Goal: Transaction & Acquisition: Subscribe to service/newsletter

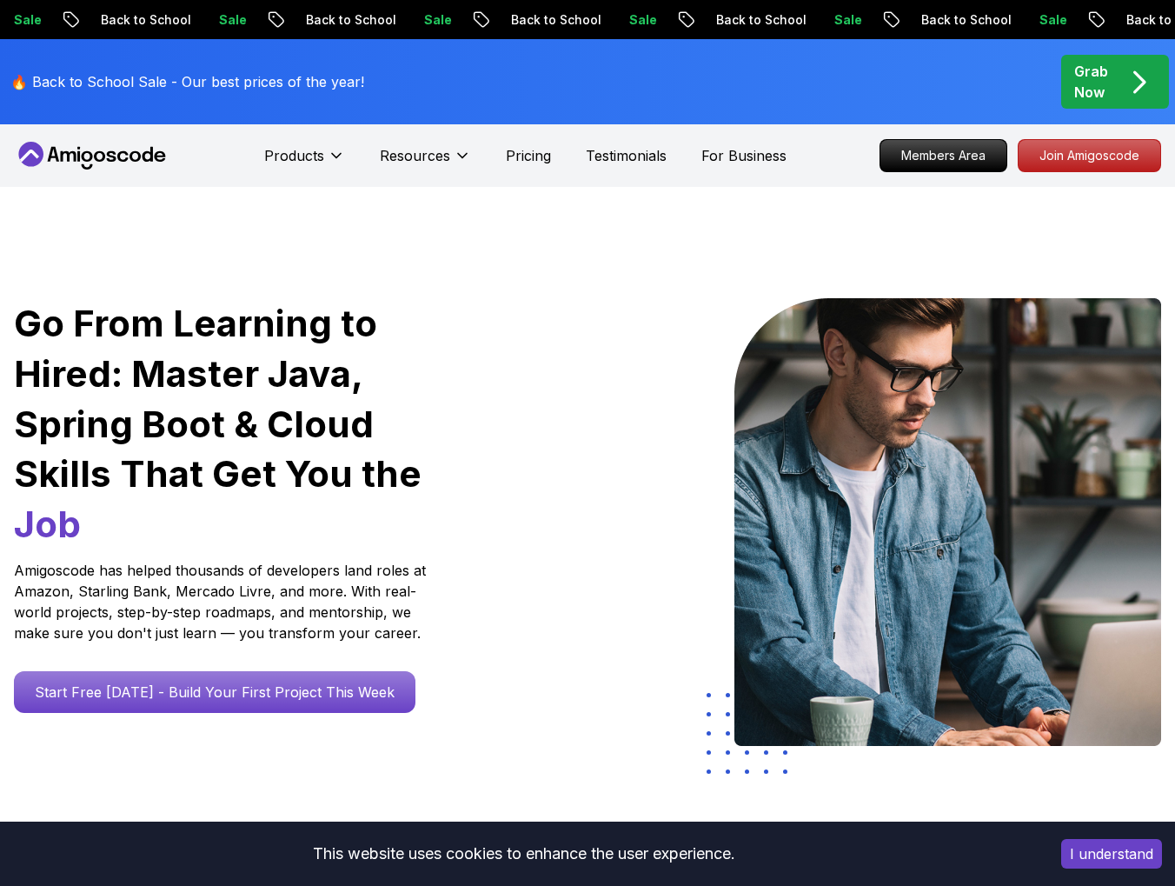
click at [1108, 22] on p "Back to School" at bounding box center [1167, 19] width 118 height 17
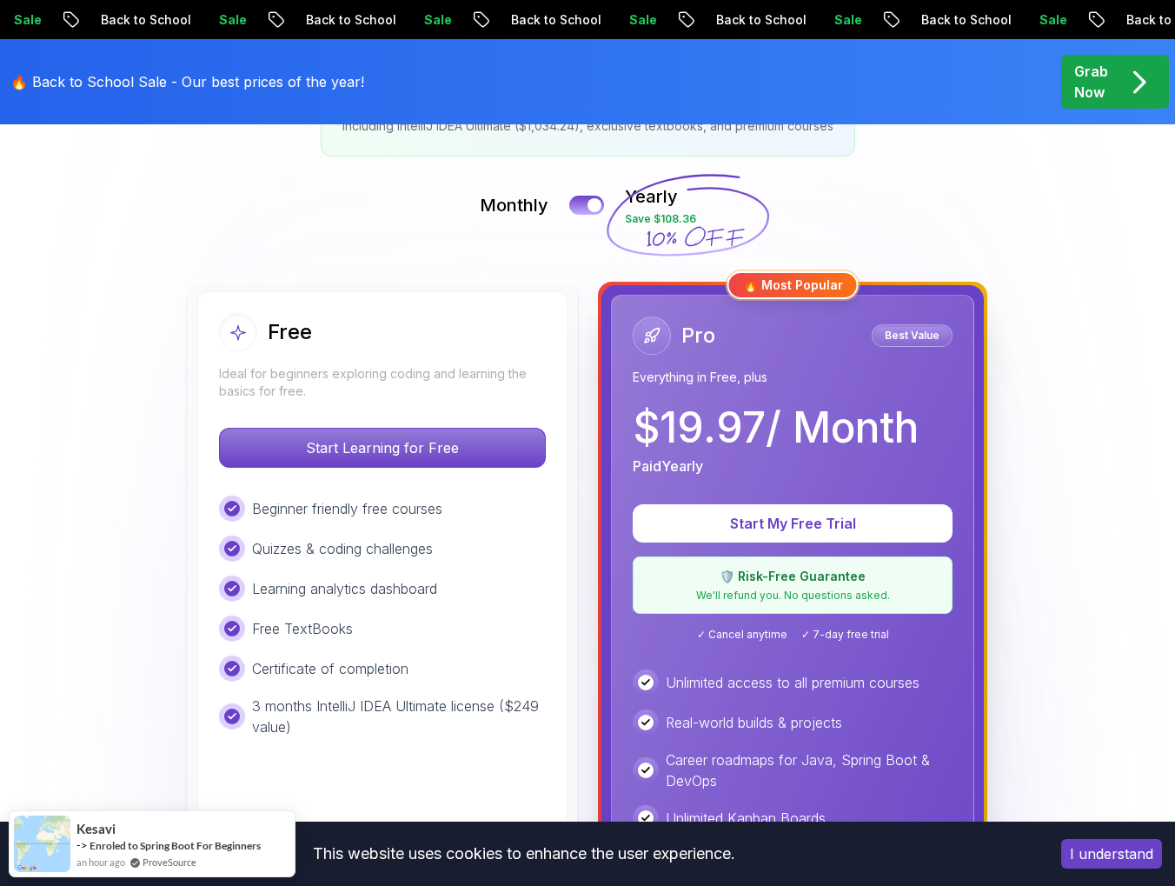
scroll to position [348, 0]
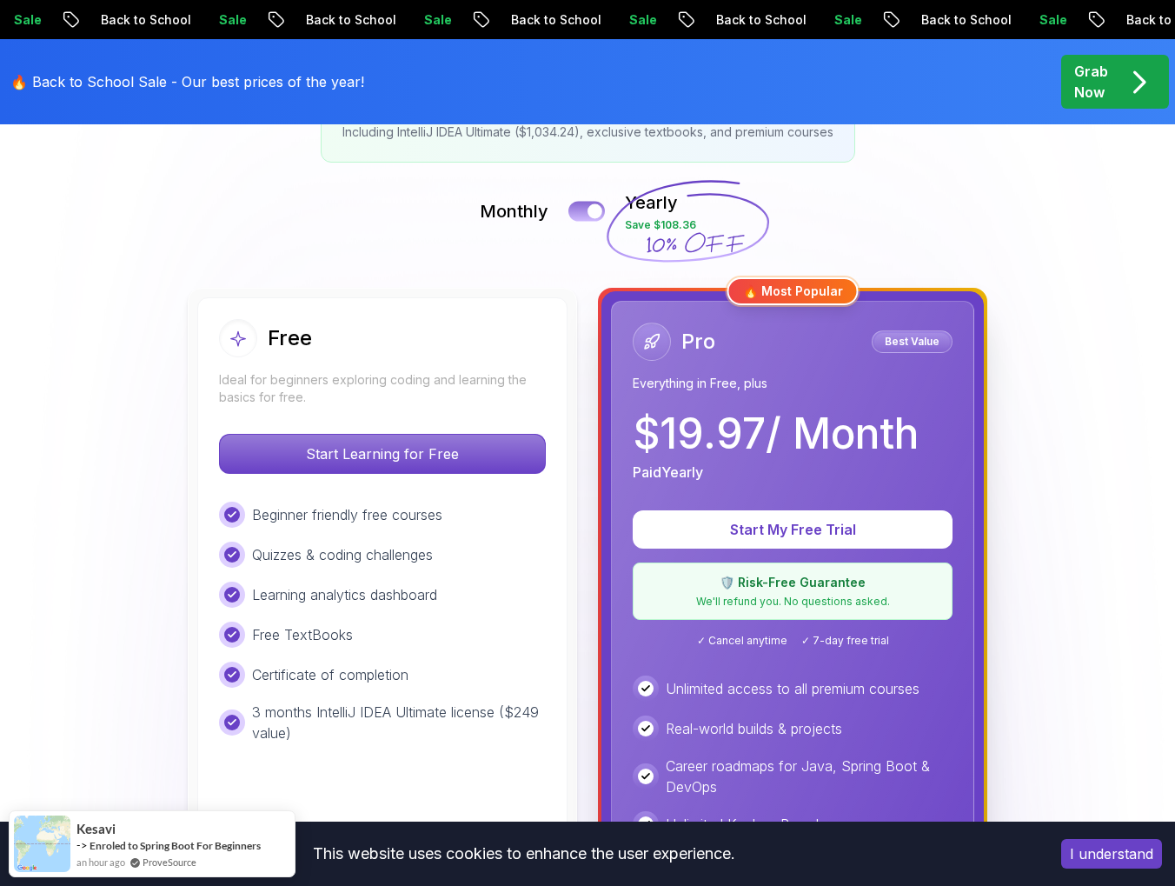
click at [585, 210] on button at bounding box center [587, 211] width 37 height 20
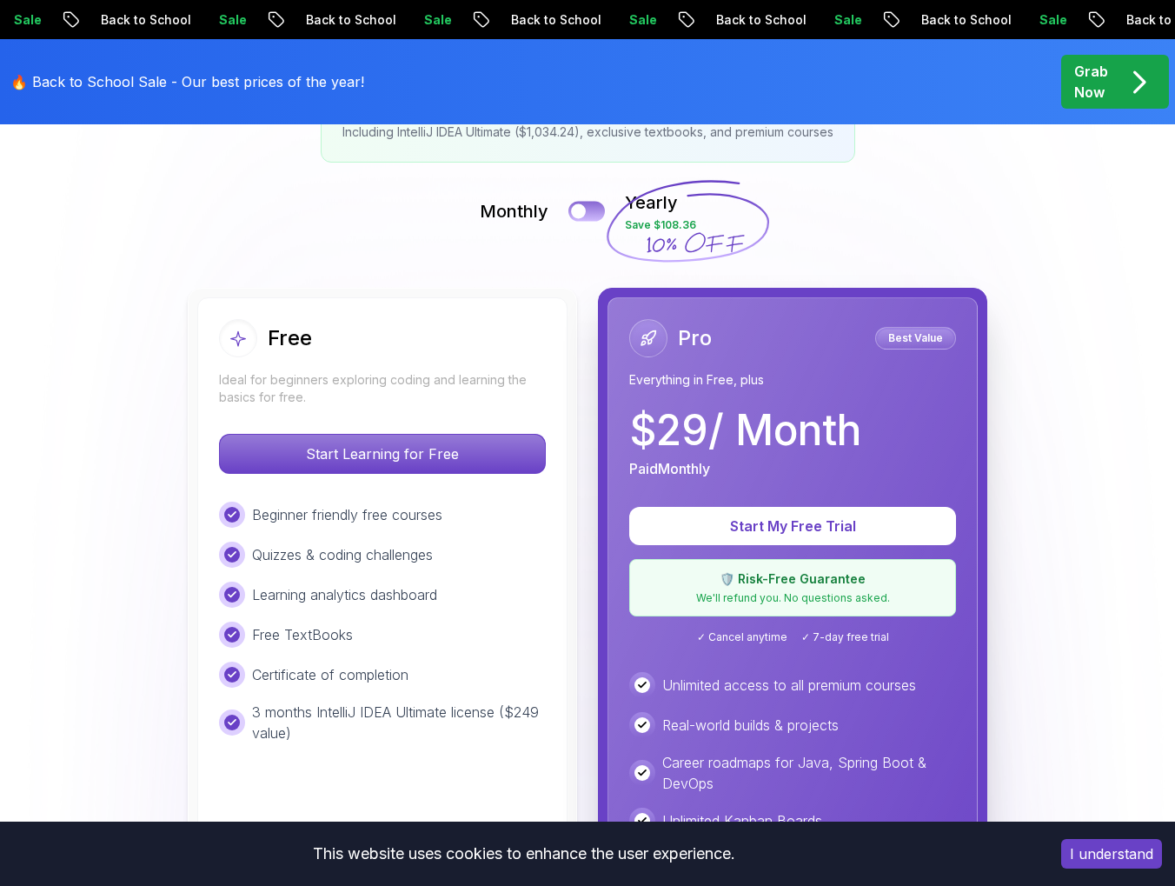
click at [583, 211] on div at bounding box center [578, 211] width 15 height 15
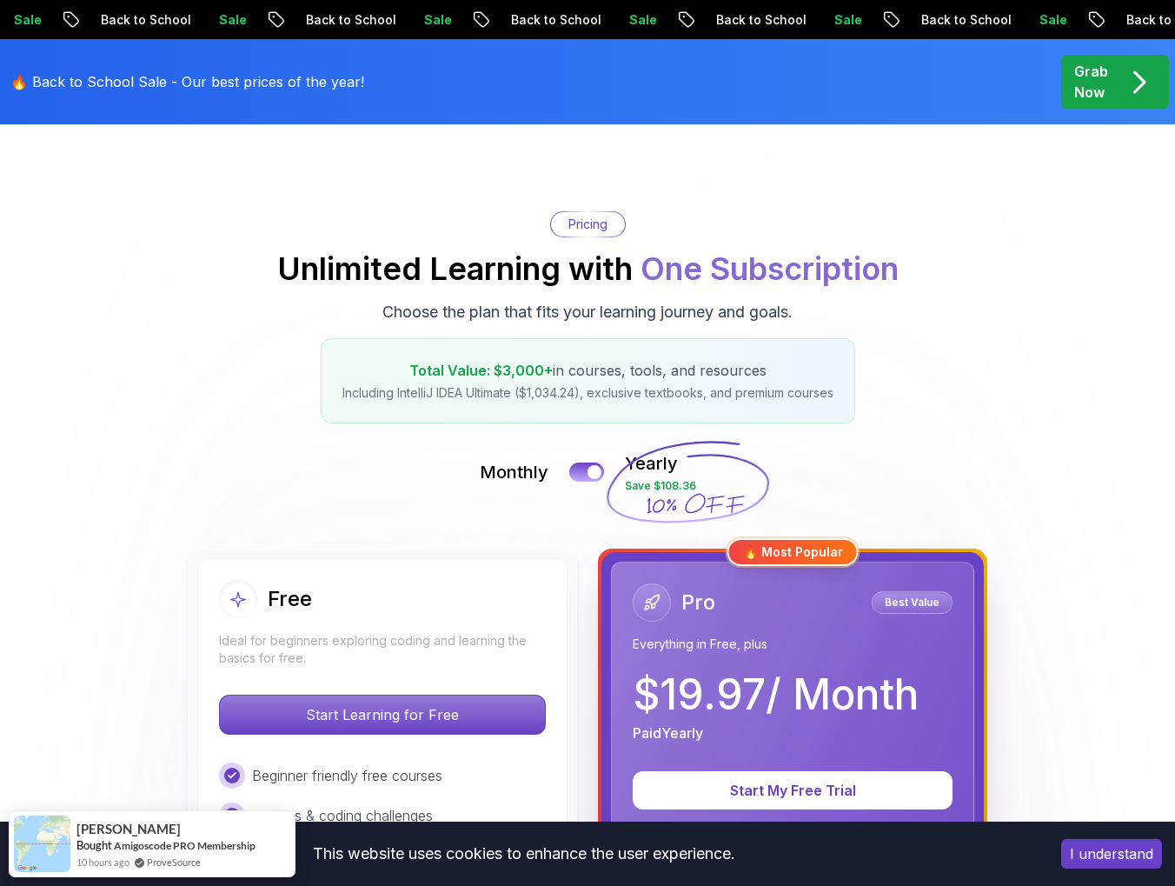
scroll to position [87, 0]
click at [1134, 77] on icon "pre-order" at bounding box center [1139, 82] width 34 height 34
drag, startPoint x: 560, startPoint y: 374, endPoint x: 677, endPoint y: 372, distance: 117.4
click at [677, 372] on p "Total Value: $3,000+ in courses, tools, and resources" at bounding box center [588, 370] width 491 height 21
click at [1147, 63] on div "Grab Now" at bounding box center [1115, 82] width 82 height 42
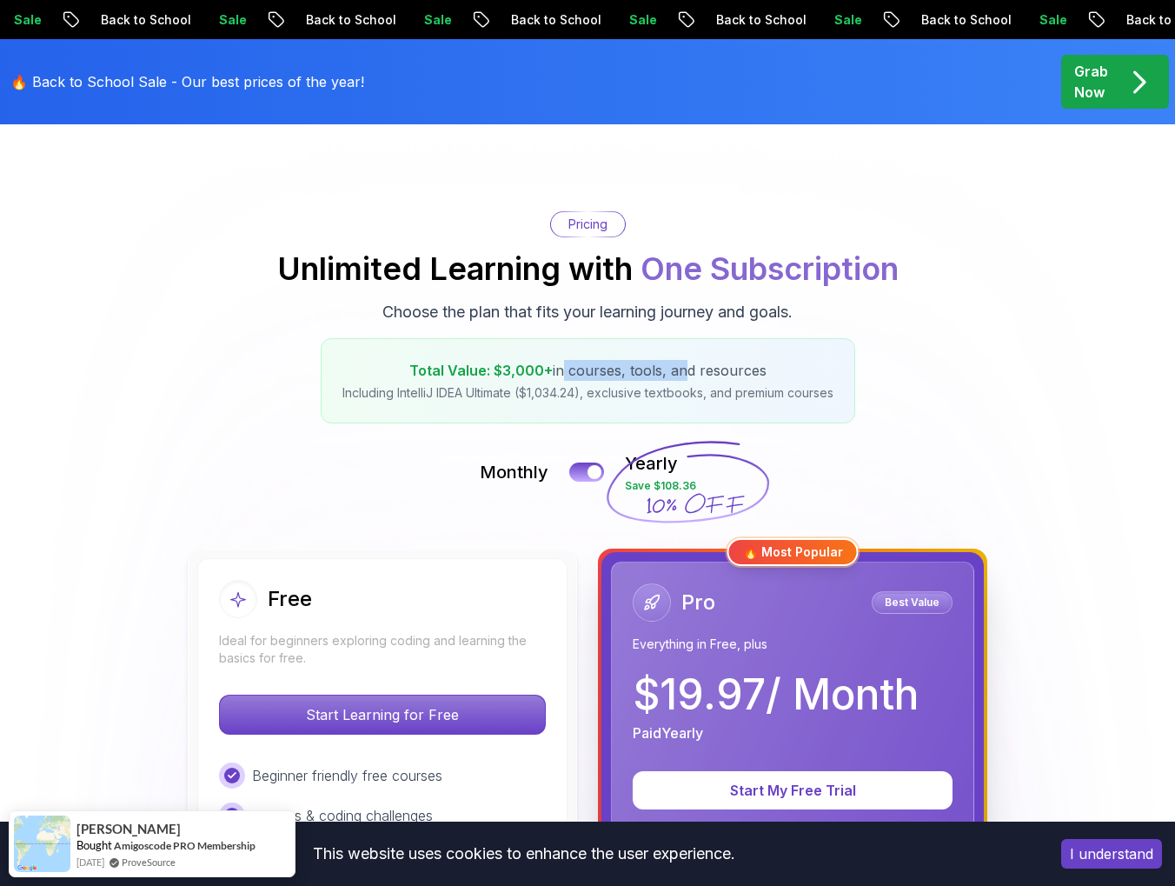
click at [1137, 79] on icon "pre-order" at bounding box center [1139, 82] width 34 height 34
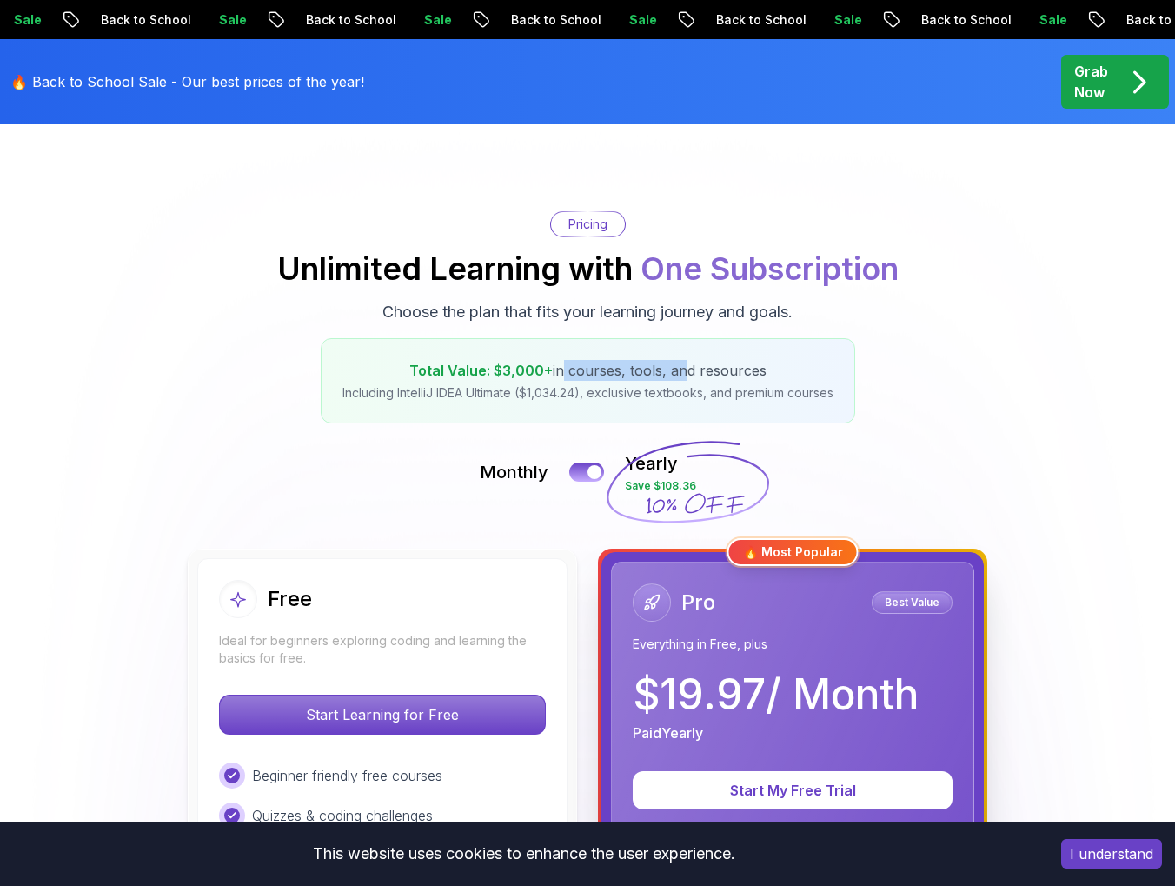
drag, startPoint x: 1138, startPoint y: 79, endPoint x: 1118, endPoint y: 87, distance: 21.5
click at [1118, 87] on div "Grab Now" at bounding box center [1115, 82] width 82 height 42
click at [1073, 94] on span "pre-order" at bounding box center [1115, 82] width 108 height 54
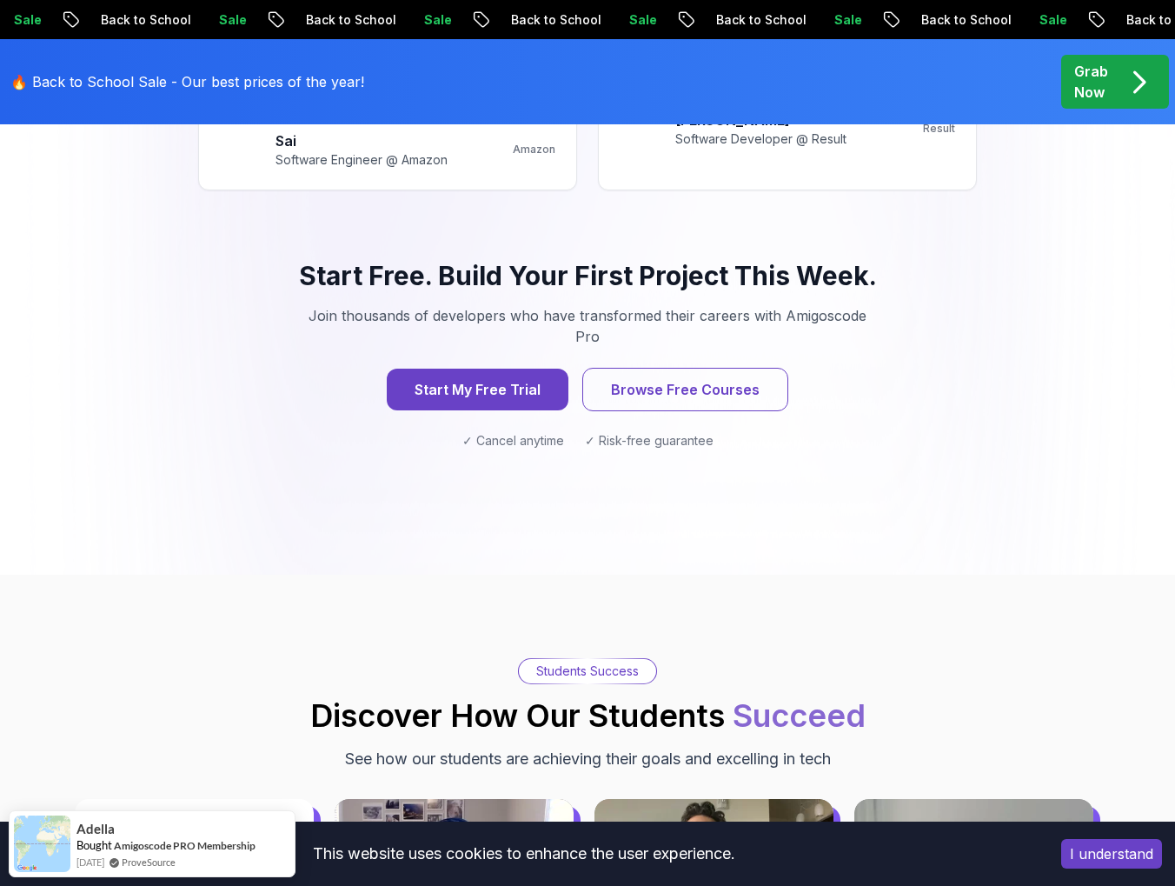
scroll to position [2434, 0]
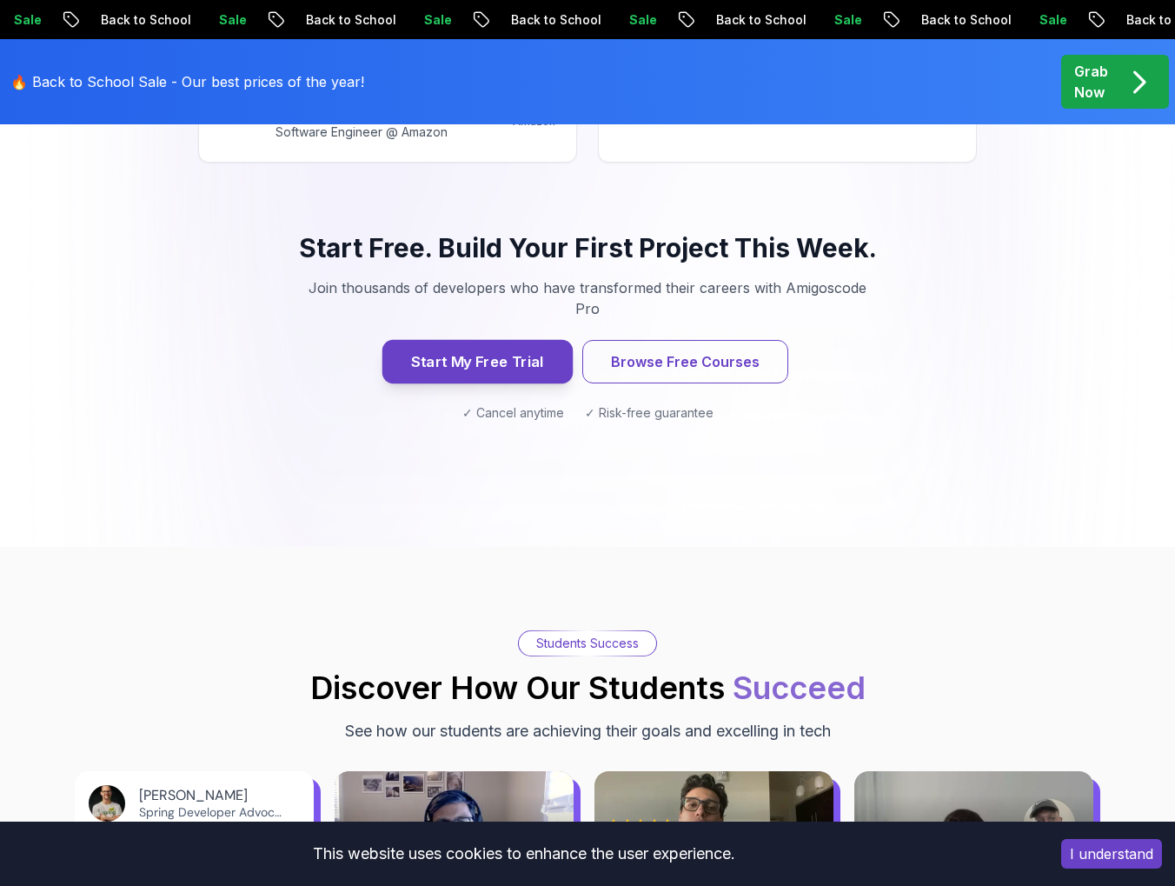
click at [539, 340] on button "Start My Free Trial" at bounding box center [477, 361] width 190 height 43
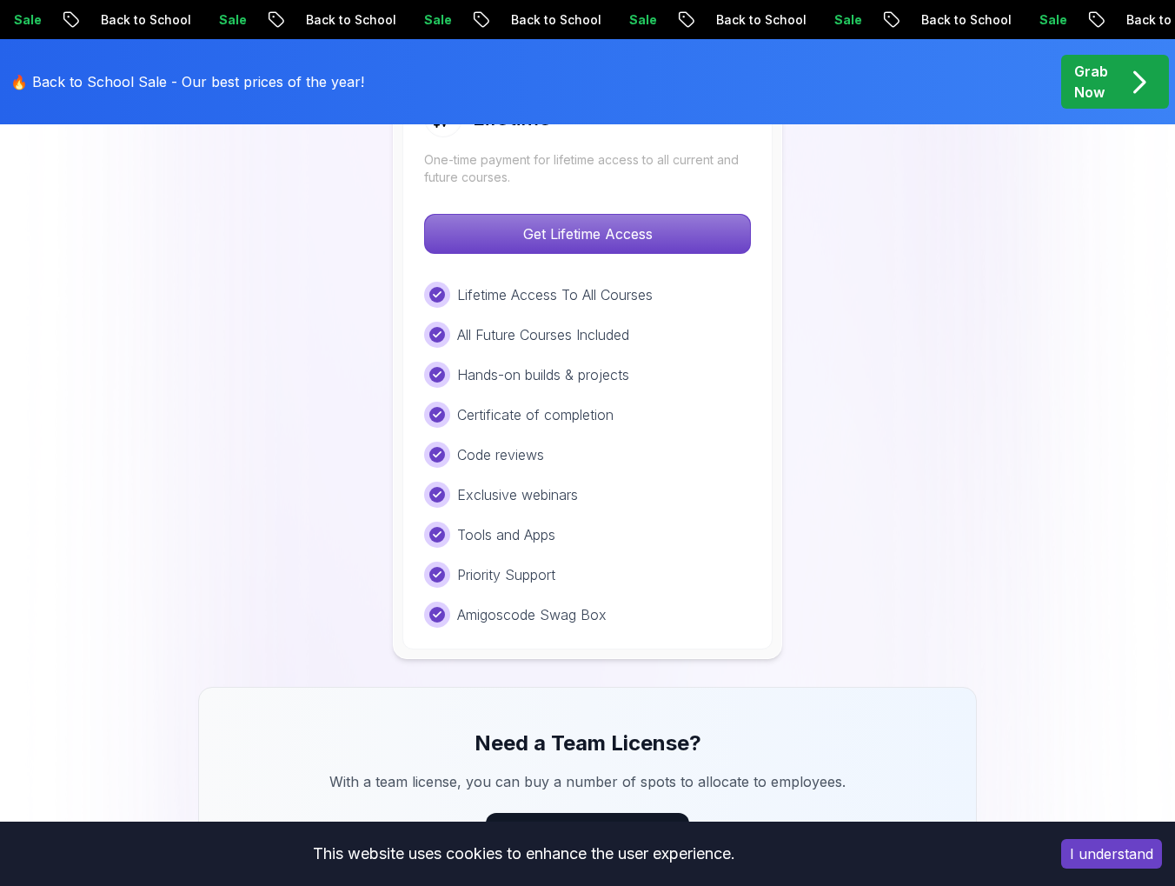
scroll to position [2434, 0]
